Goal: Task Accomplishment & Management: Use online tool/utility

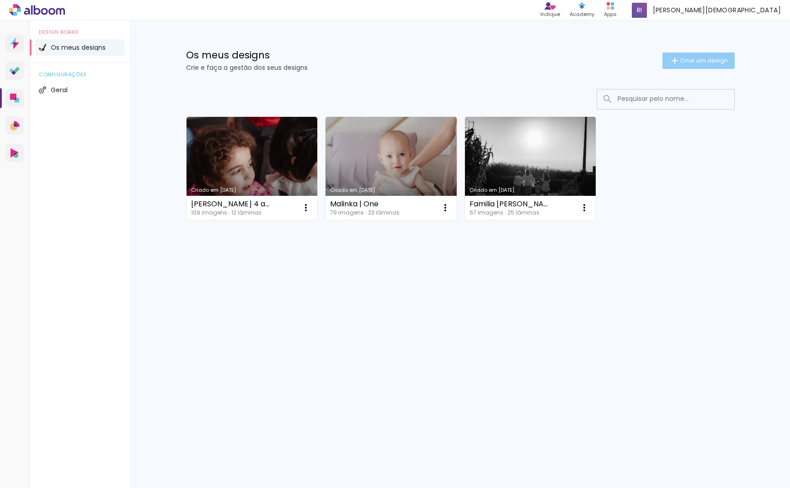
click at [691, 61] on span "Criar um design" at bounding box center [704, 61] width 48 height 6
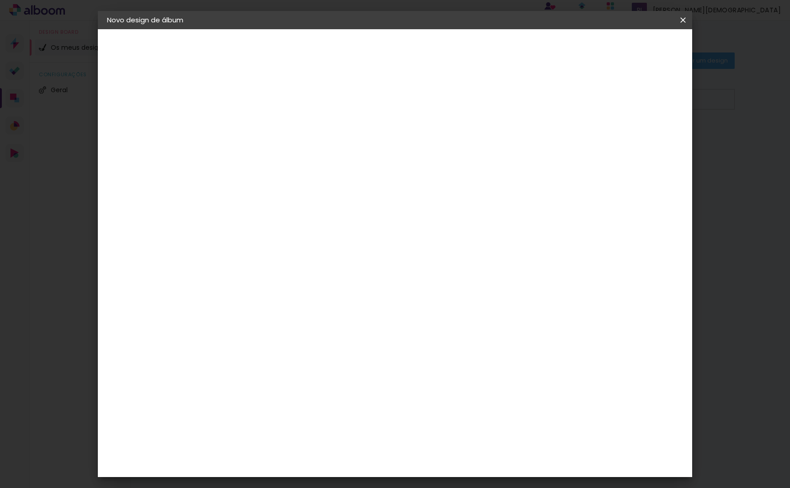
click at [256, 123] on input at bounding box center [256, 123] width 0 height 14
type input "[PERSON_NAME]"
type paper-input "[PERSON_NAME]"
click at [0, 0] on slot "Avançar" at bounding box center [0, 0] width 0 height 0
click at [310, 205] on div "DreambooksPro" at bounding box center [279, 206] width 59 height 7
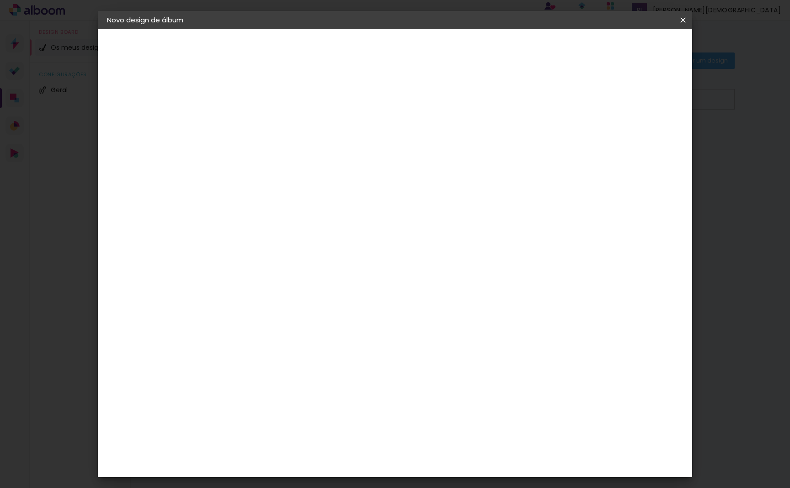
click at [310, 205] on div "DreambooksPro" at bounding box center [279, 206] width 59 height 7
click at [310, 232] on paper-item "Floricolor" at bounding box center [270, 240] width 80 height 20
click at [390, 144] on paper-item "Tamanho Livre" at bounding box center [355, 141] width 69 height 24
click at [284, 241] on div "Floricolor" at bounding box center [267, 240] width 34 height 7
click at [0, 0] on slot "Avançar" at bounding box center [0, 0] width 0 height 0
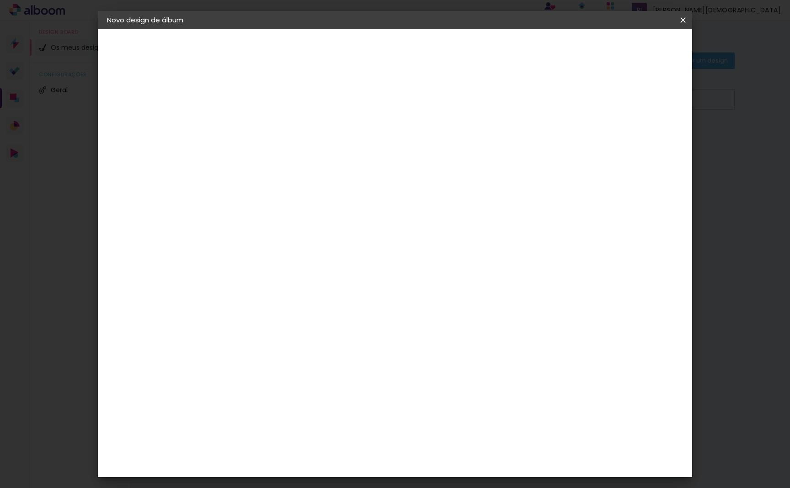
scroll to position [0, 0]
click at [292, 152] on input "text" at bounding box center [274, 159] width 36 height 14
click at [462, 153] on paper-item "Album" at bounding box center [454, 152] width 183 height 18
type input "Album"
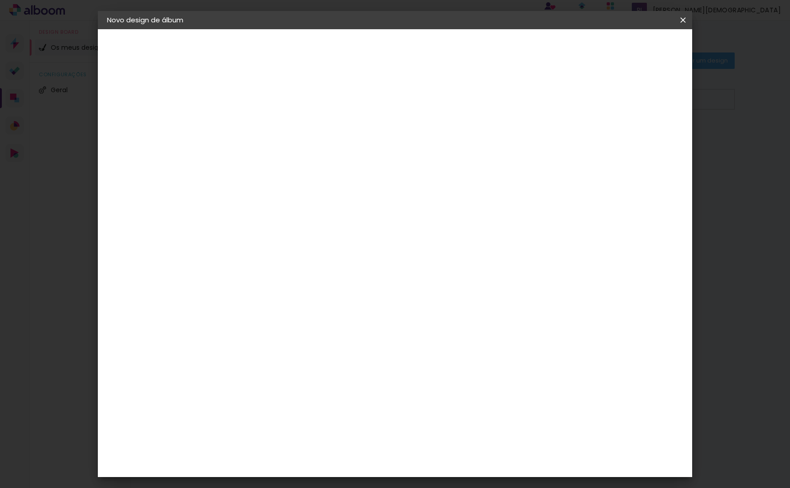
scroll to position [87, 0]
click at [352, 253] on span "30 × 30 cm" at bounding box center [335, 262] width 34 height 19
click at [0, 0] on slot "Avançar" at bounding box center [0, 0] width 0 height 0
click at [642, 53] on paper-button "Iniciar design" at bounding box center [612, 49] width 60 height 16
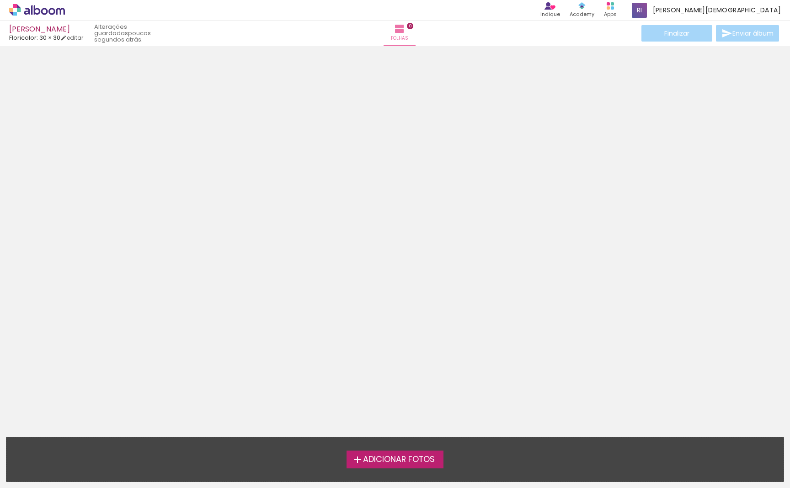
click at [375, 456] on span "Adicionar Fotos" at bounding box center [399, 460] width 72 height 8
click at [0, 0] on input "file" at bounding box center [0, 0] width 0 height 0
click at [383, 456] on span "Adicionar Fotos" at bounding box center [399, 460] width 72 height 8
click at [0, 0] on input "file" at bounding box center [0, 0] width 0 height 0
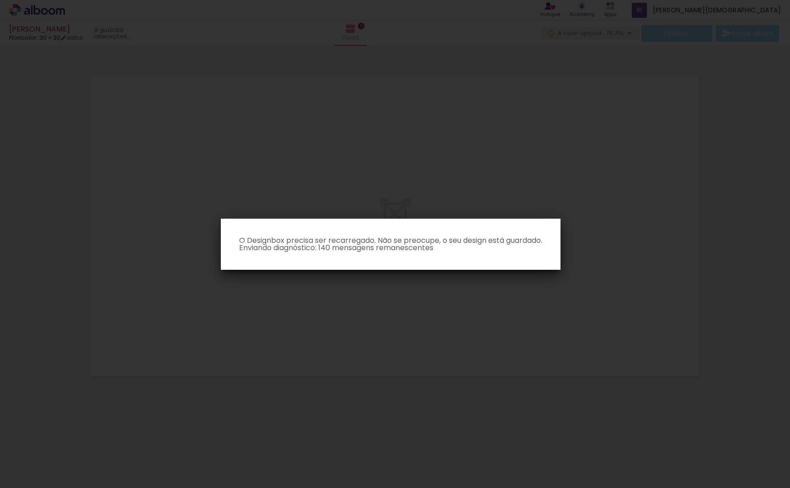
click at [530, 366] on iron-overlay-backdrop at bounding box center [395, 244] width 790 height 488
click at [592, 335] on iron-overlay-backdrop at bounding box center [395, 244] width 790 height 488
click at [555, 341] on iron-overlay-backdrop at bounding box center [395, 244] width 790 height 488
click at [211, 67] on iron-overlay-backdrop at bounding box center [395, 244] width 790 height 488
drag, startPoint x: 172, startPoint y: 111, endPoint x: 177, endPoint y: 118, distance: 8.2
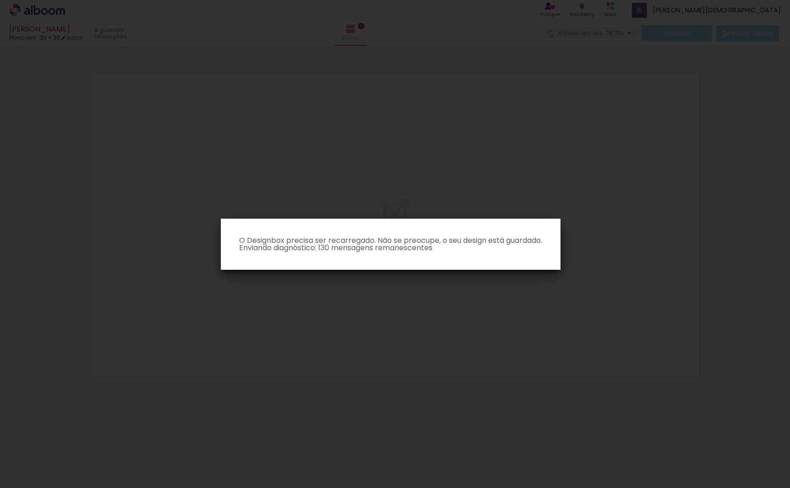
click at [172, 111] on iron-overlay-backdrop at bounding box center [395, 244] width 790 height 488
click at [447, 180] on iron-overlay-backdrop at bounding box center [395, 244] width 790 height 488
click at [450, 195] on iron-overlay-backdrop at bounding box center [395, 244] width 790 height 488
click at [477, 191] on iron-overlay-backdrop at bounding box center [395, 244] width 790 height 488
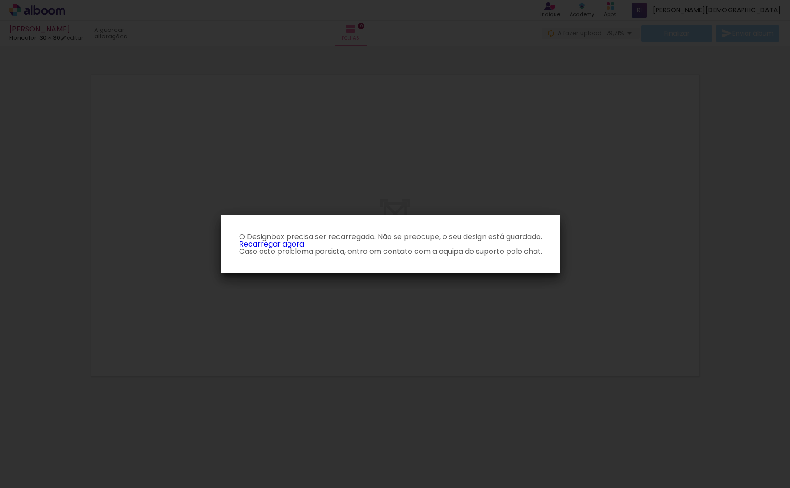
click at [486, 184] on iron-overlay-backdrop at bounding box center [395, 244] width 790 height 488
click at [548, 178] on iron-overlay-backdrop at bounding box center [395, 244] width 790 height 488
drag, startPoint x: 613, startPoint y: 186, endPoint x: 611, endPoint y: 196, distance: 10.7
click at [612, 187] on iron-overlay-backdrop at bounding box center [395, 244] width 790 height 488
click at [607, 192] on iron-overlay-backdrop at bounding box center [395, 244] width 790 height 488
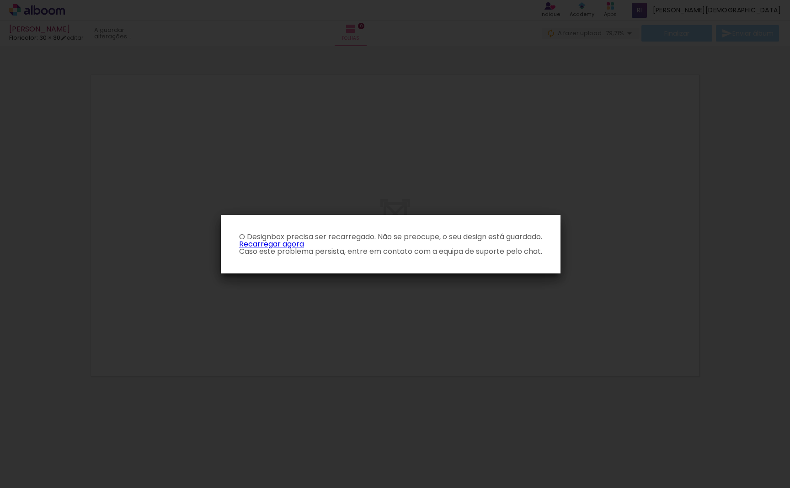
click at [300, 122] on iron-overlay-backdrop at bounding box center [395, 244] width 790 height 488
click at [277, 286] on iron-overlay-backdrop at bounding box center [395, 244] width 790 height 488
click at [292, 244] on link "Recarregar agora" at bounding box center [271, 244] width 65 height 11
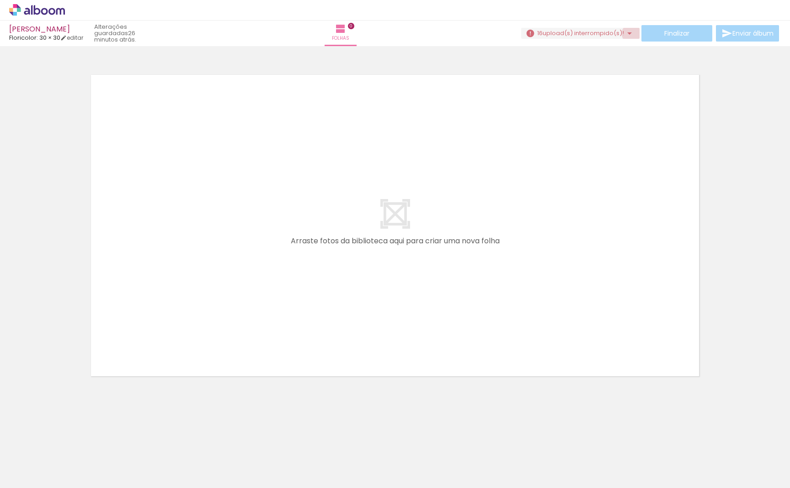
click at [628, 34] on iron-icon at bounding box center [629, 33] width 11 height 11
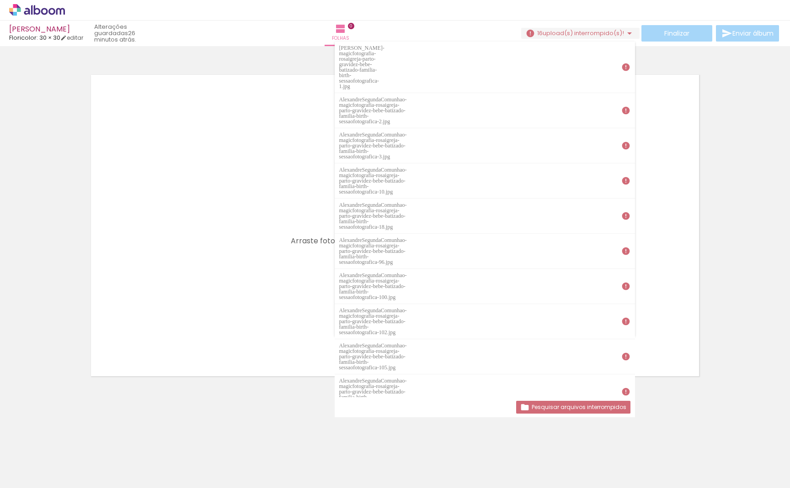
scroll to position [0, 0]
click at [728, 138] on div at bounding box center [395, 213] width 790 height 329
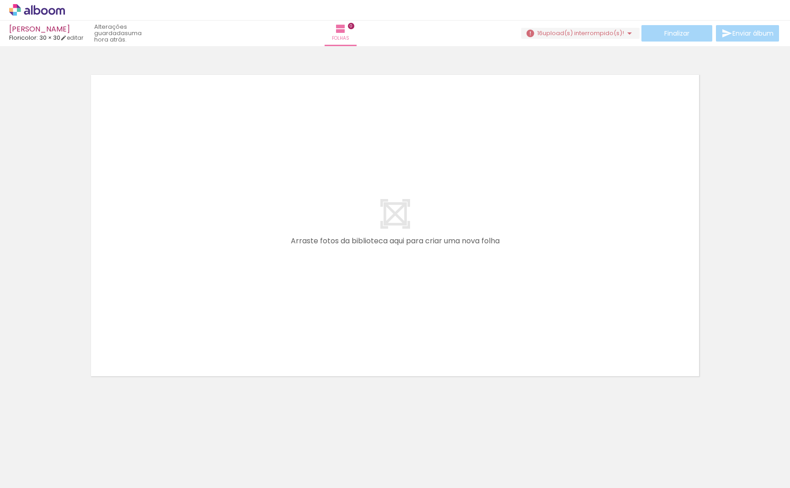
scroll to position [0, 0]
click at [547, 31] on span "upload(s) interrompido(s)!" at bounding box center [582, 33] width 81 height 9
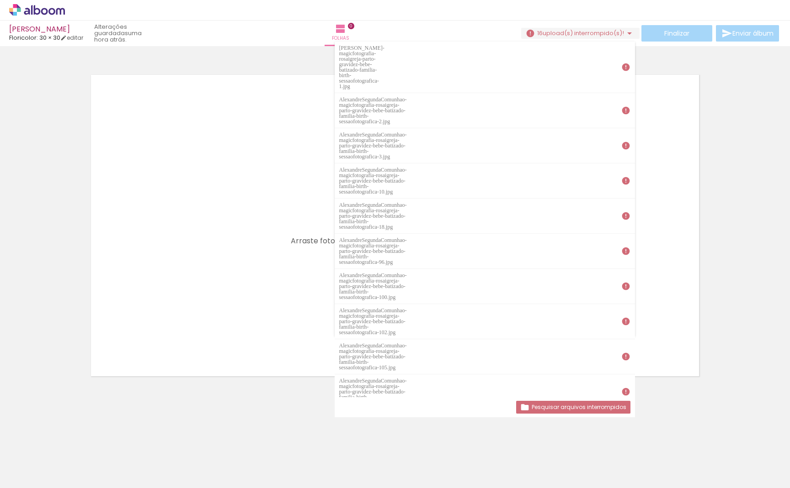
click at [0, 0] on slot "Pesquisar arquivos interrompidos" at bounding box center [0, 0] width 0 height 0
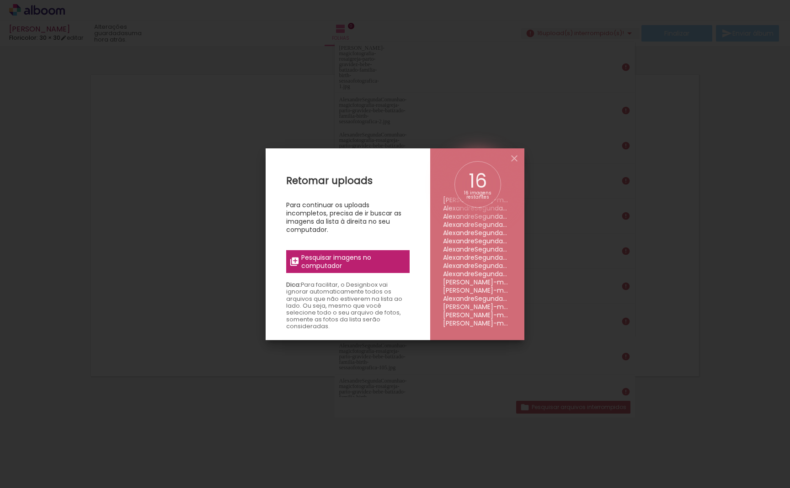
scroll to position [25, 0]
click at [333, 257] on span "Pesquisar imagens no computador" at bounding box center [352, 262] width 103 height 16
click at [0, 0] on input "file" at bounding box center [0, 0] width 0 height 0
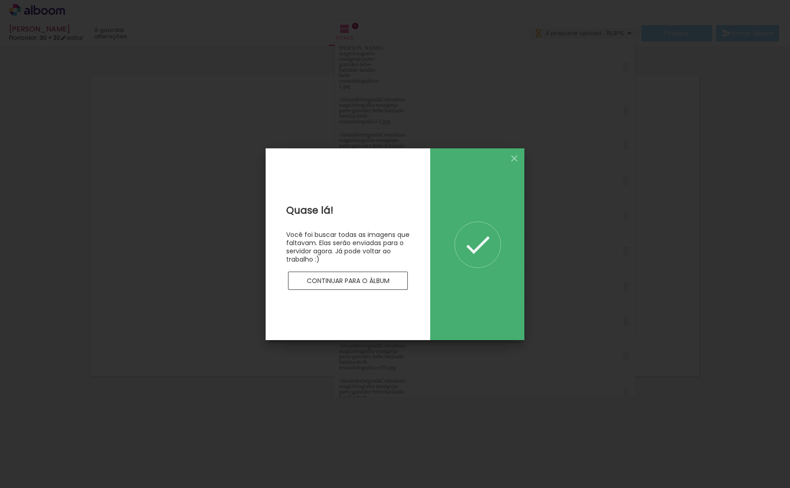
scroll to position [0, 0]
click at [0, 0] on slot "Continuar para o álbum" at bounding box center [0, 0] width 0 height 0
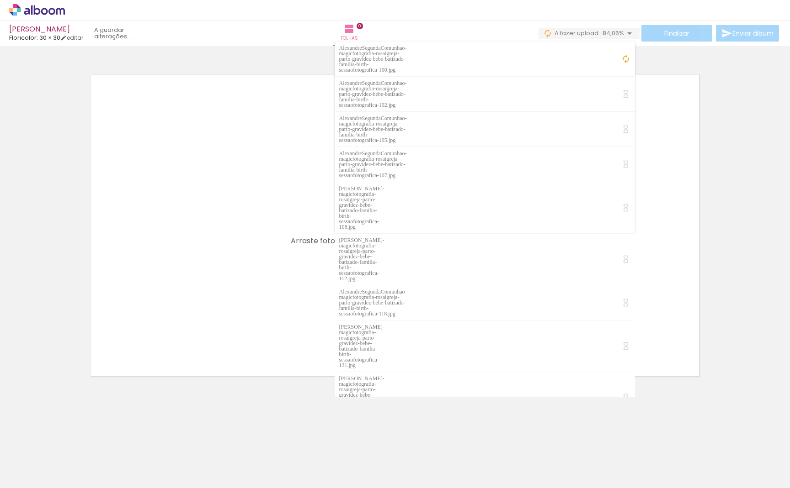
scroll to position [0, 1518]
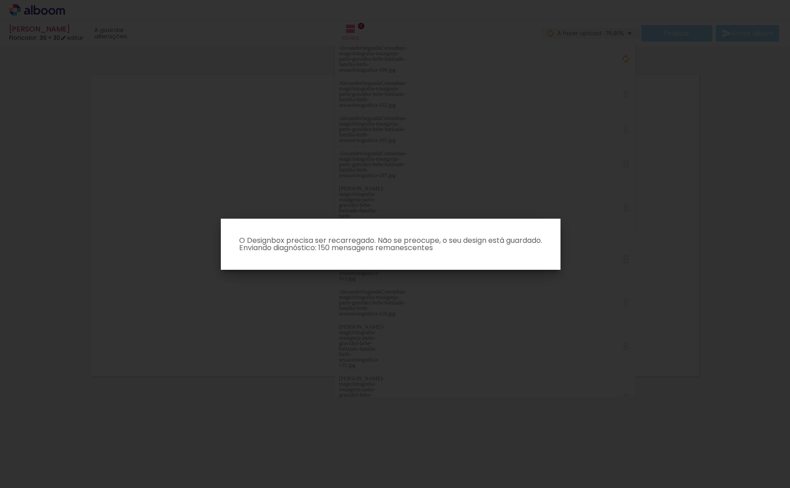
click at [452, 373] on iron-overlay-backdrop at bounding box center [395, 244] width 790 height 488
click at [481, 352] on iron-overlay-backdrop at bounding box center [395, 244] width 790 height 488
click at [324, 156] on iron-overlay-backdrop at bounding box center [395, 244] width 790 height 488
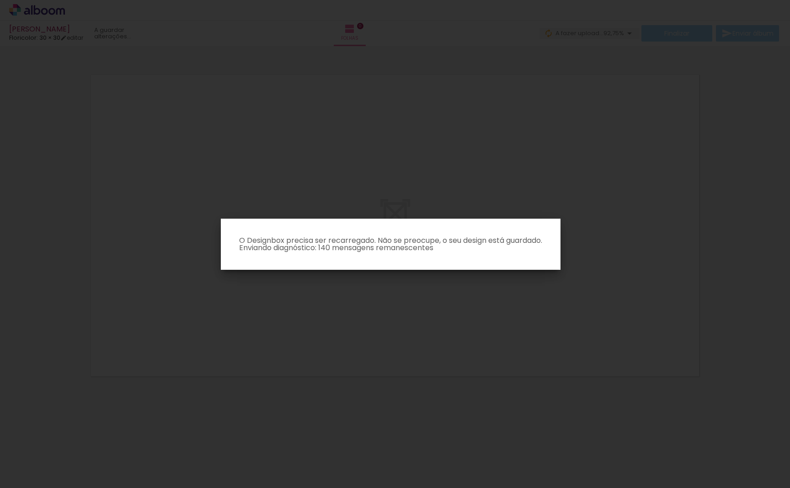
click at [320, 186] on iron-overlay-backdrop at bounding box center [395, 244] width 790 height 488
drag, startPoint x: 348, startPoint y: 176, endPoint x: 343, endPoint y: 175, distance: 5.5
click at [348, 176] on iron-overlay-backdrop at bounding box center [395, 244] width 790 height 488
